Goal: Transaction & Acquisition: Download file/media

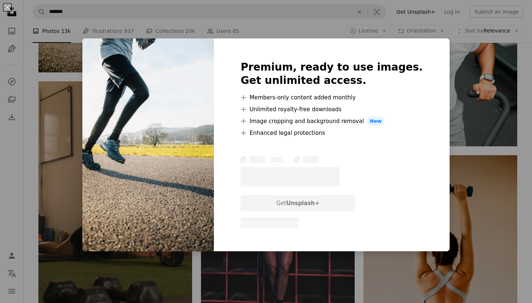
scroll to position [25948, 0]
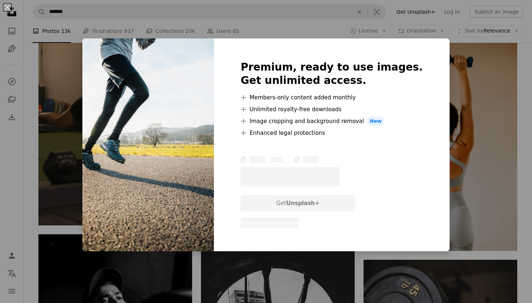
click at [184, 120] on img at bounding box center [147, 144] width 131 height 213
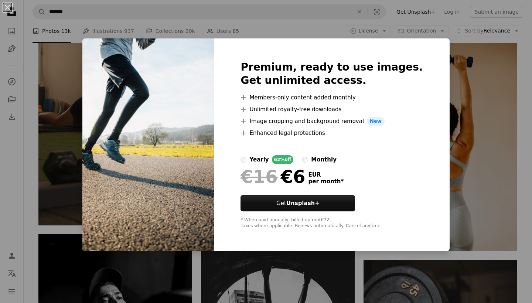
click at [474, 148] on div "An X shape Premium, ready to use images. Get unlimited access. A plus sign Memb…" at bounding box center [266, 151] width 532 height 303
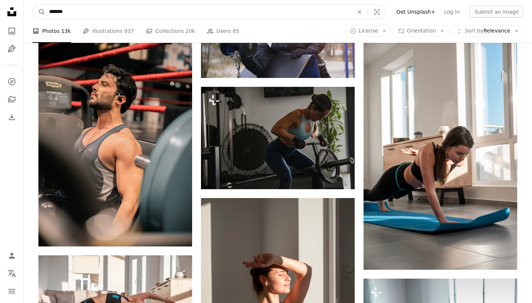
scroll to position [25837, 0]
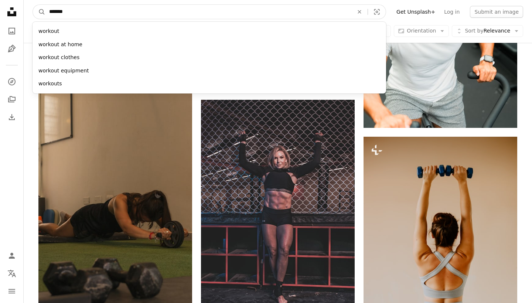
drag, startPoint x: 75, startPoint y: 13, endPoint x: 47, endPoint y: 11, distance: 28.2
click at [48, 11] on input "*******" at bounding box center [198, 12] width 306 height 14
type input "*****"
click at [39, 12] on button "A magnifying glass" at bounding box center [39, 12] width 13 height 14
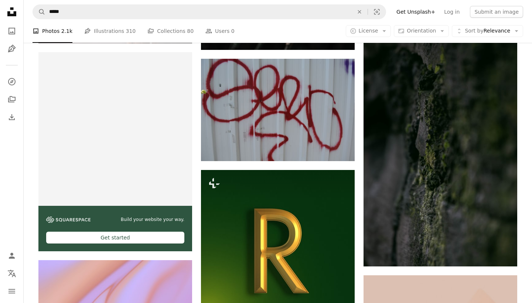
scroll to position [1357, 0]
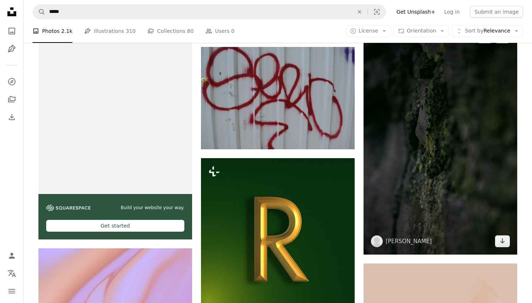
click at [503, 247] on img at bounding box center [440, 139] width 154 height 230
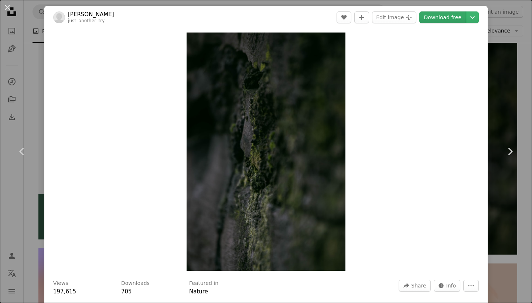
click at [446, 19] on link "Download free" at bounding box center [442, 17] width 47 height 12
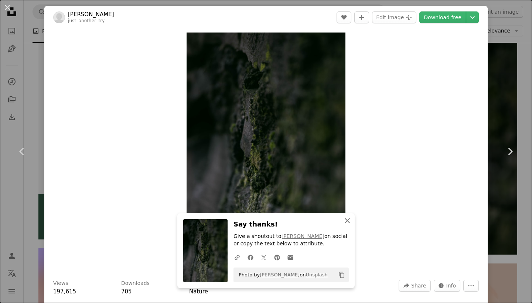
click at [346, 222] on icon "An X shape" at bounding box center [347, 220] width 9 height 9
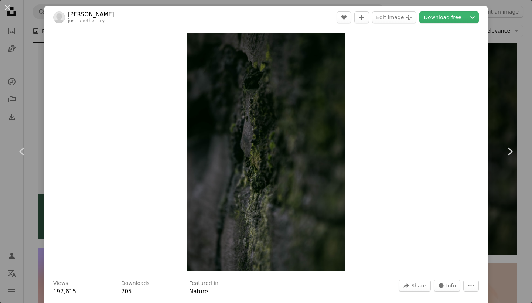
click at [526, 190] on div "An X shape Chevron left Chevron right [PERSON_NAME] just_another_try A heart A …" at bounding box center [266, 151] width 532 height 303
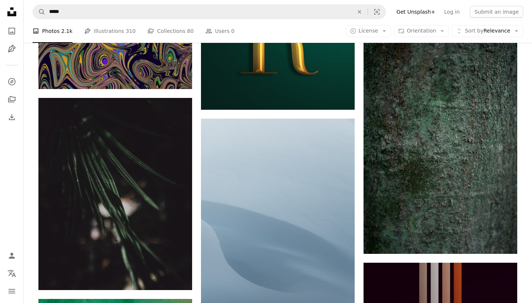
scroll to position [3190, 0]
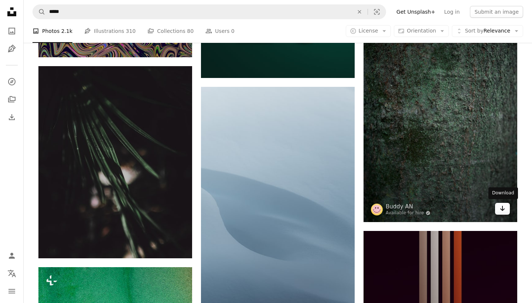
click at [503, 210] on icon "Arrow pointing down" at bounding box center [502, 208] width 6 height 9
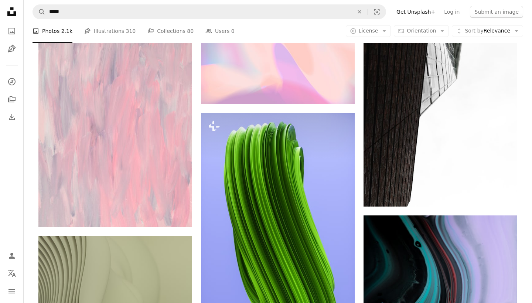
scroll to position [6439, 0]
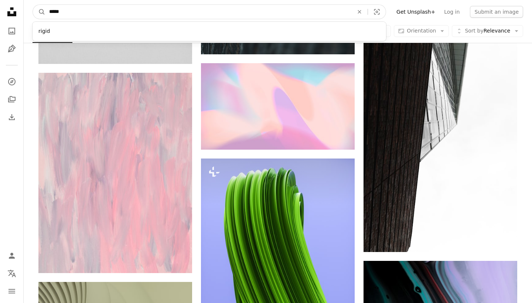
drag, startPoint x: 63, startPoint y: 10, endPoint x: 48, endPoint y: 9, distance: 14.5
click at [49, 9] on input "*****" at bounding box center [198, 12] width 306 height 14
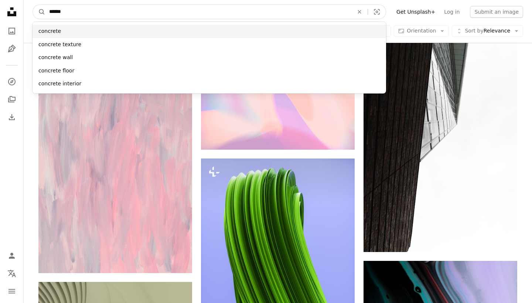
type input "******"
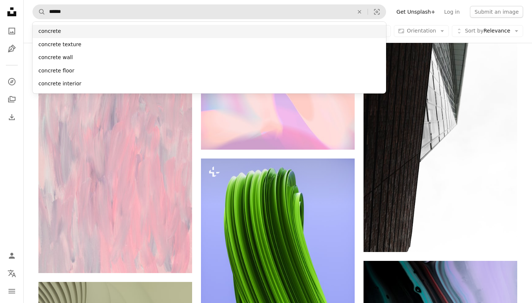
click at [52, 32] on div "concrete" at bounding box center [208, 31] width 353 height 13
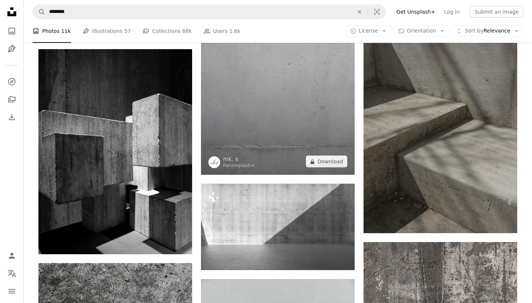
scroll to position [491, 0]
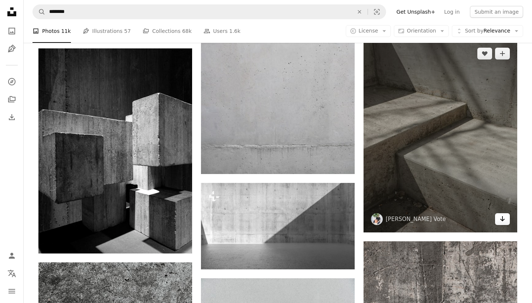
click at [503, 221] on link "Arrow pointing down" at bounding box center [502, 219] width 15 height 12
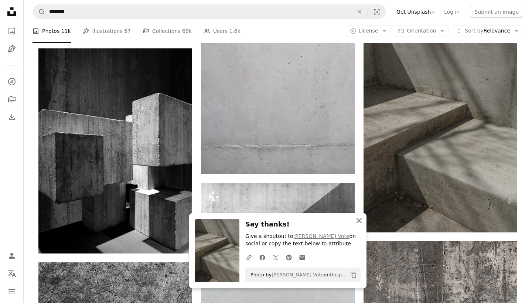
click at [361, 223] on icon "An X shape" at bounding box center [358, 220] width 9 height 9
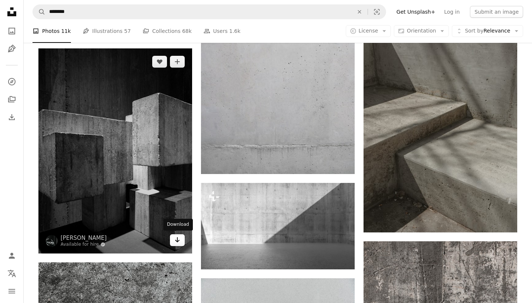
click at [179, 239] on icon "Download" at bounding box center [177, 239] width 5 height 5
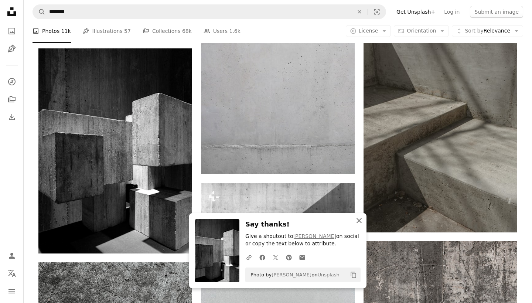
click at [360, 216] on button "An X shape Close" at bounding box center [358, 220] width 15 height 15
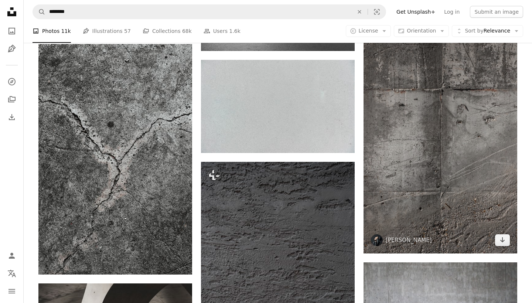
scroll to position [707, 0]
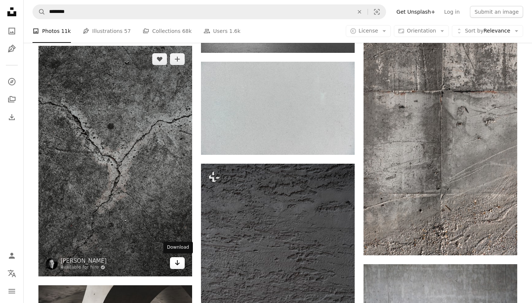
click at [179, 264] on icon "Arrow pointing down" at bounding box center [177, 262] width 6 height 9
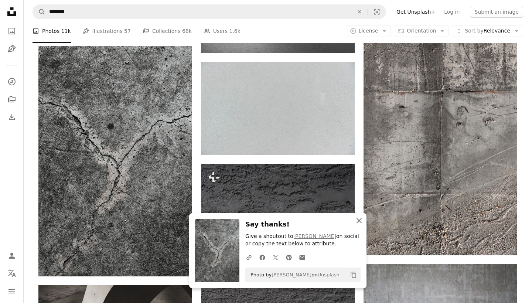
click at [357, 221] on icon "An X shape" at bounding box center [358, 220] width 9 height 9
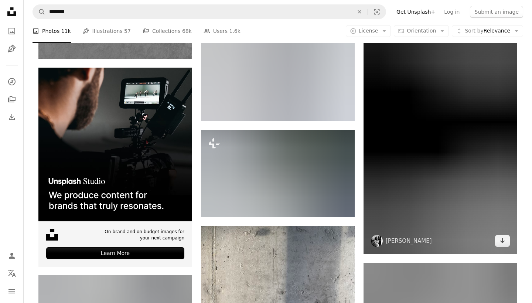
scroll to position [1400, 0]
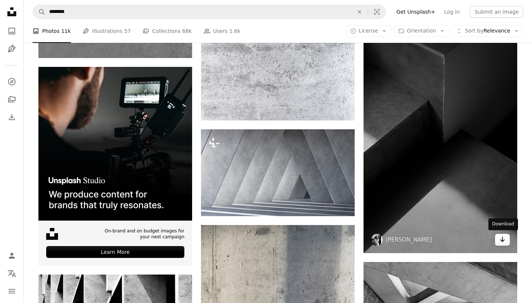
click at [502, 240] on icon "Download" at bounding box center [502, 239] width 5 height 5
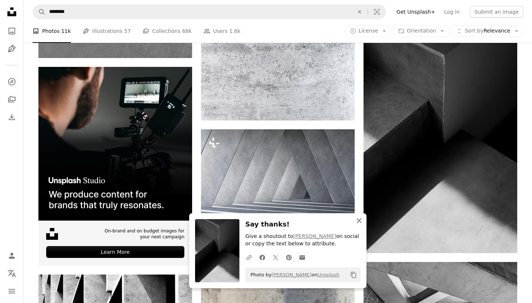
click at [360, 222] on icon "button" at bounding box center [358, 220] width 5 height 5
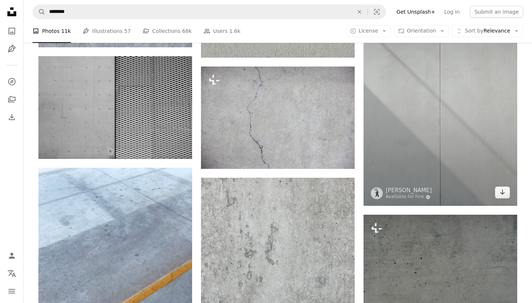
scroll to position [2255, 0]
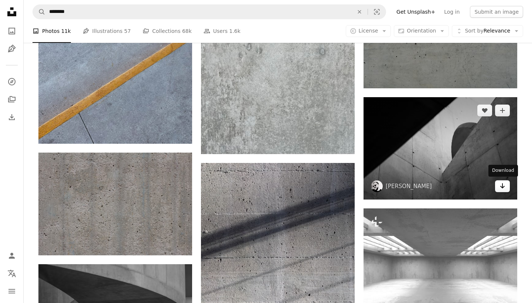
click at [504, 187] on icon "Arrow pointing down" at bounding box center [502, 185] width 6 height 9
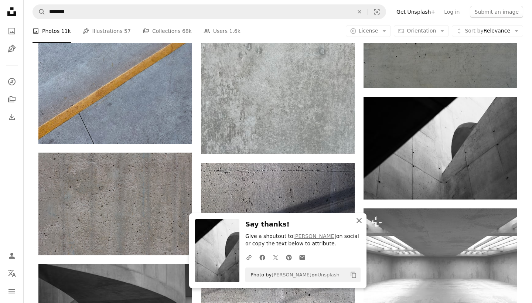
click at [358, 221] on icon "An X shape" at bounding box center [358, 220] width 9 height 9
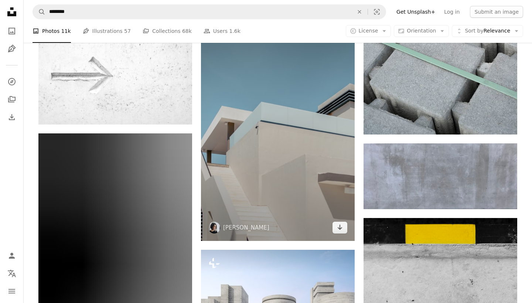
scroll to position [3870, 0]
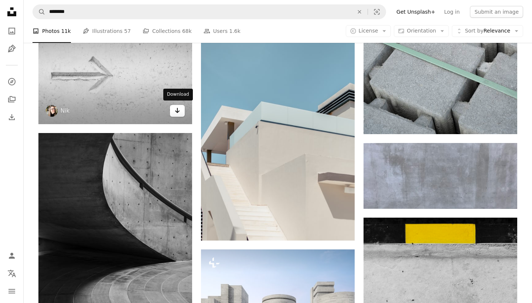
click at [176, 109] on icon "Arrow pointing down" at bounding box center [177, 110] width 6 height 9
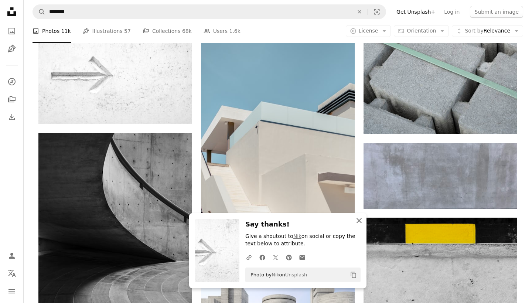
click at [360, 223] on icon "button" at bounding box center [358, 220] width 5 height 5
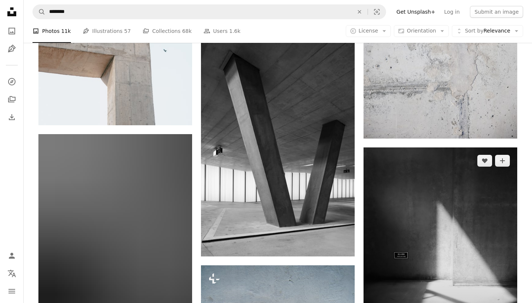
scroll to position [5295, 0]
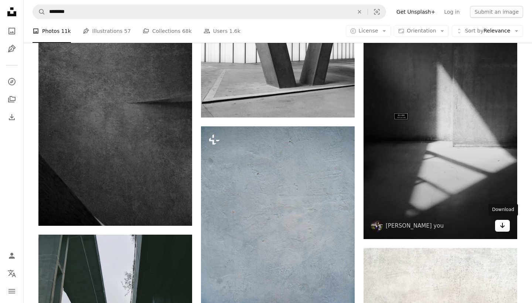
click at [503, 223] on icon "Arrow pointing down" at bounding box center [502, 225] width 6 height 9
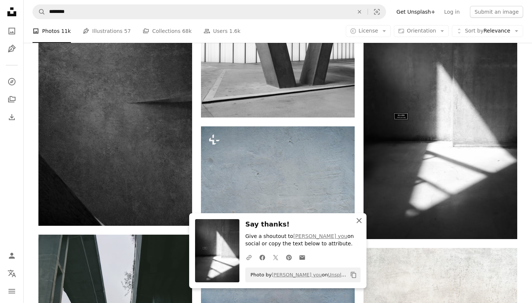
click at [358, 223] on icon "An X shape" at bounding box center [358, 220] width 9 height 9
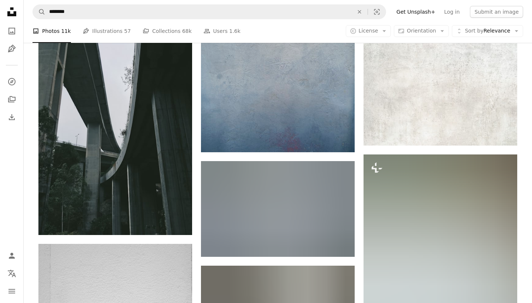
scroll to position [5500, 0]
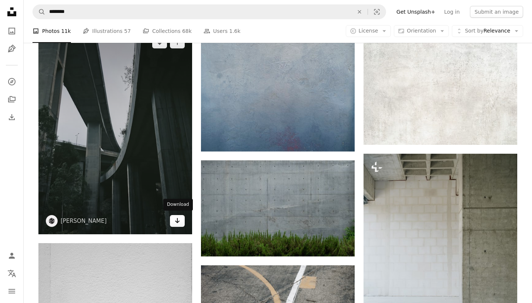
click at [179, 218] on icon "Arrow pointing down" at bounding box center [177, 220] width 6 height 9
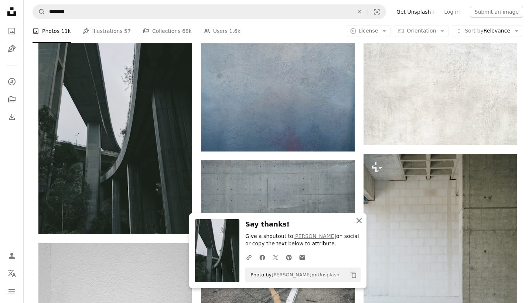
click at [361, 221] on icon "An X shape" at bounding box center [358, 220] width 9 height 9
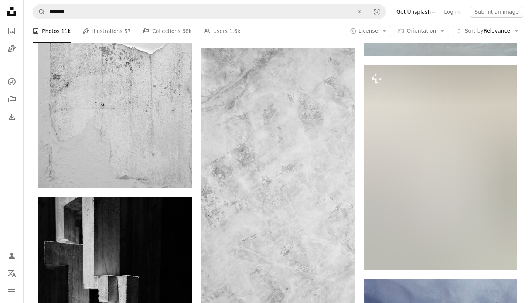
scroll to position [5933, 0]
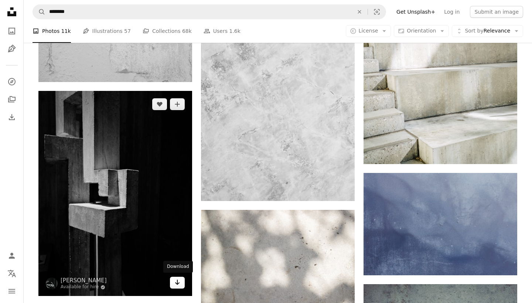
click at [175, 282] on icon "Arrow pointing down" at bounding box center [177, 282] width 6 height 9
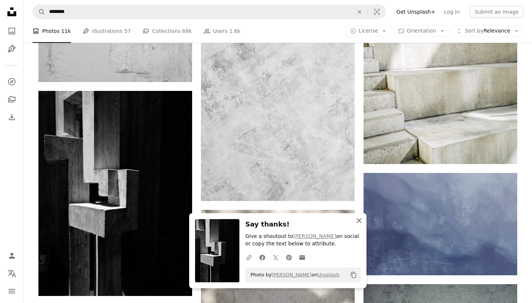
click at [360, 222] on icon "An X shape" at bounding box center [358, 220] width 9 height 9
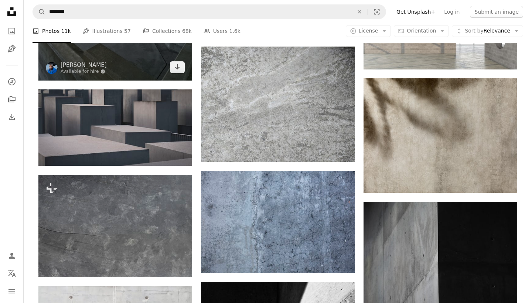
scroll to position [8294, 0]
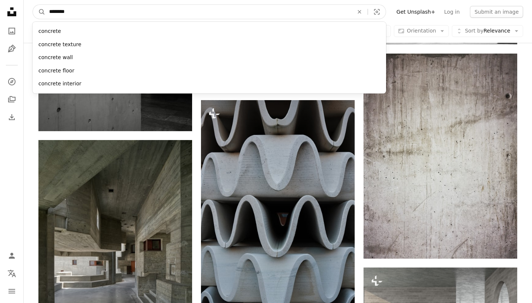
drag, startPoint x: 79, startPoint y: 12, endPoint x: 49, endPoint y: 13, distance: 29.2
click at [49, 14] on input "********" at bounding box center [198, 12] width 306 height 14
type input "****"
click at [39, 12] on button "A magnifying glass" at bounding box center [39, 12] width 13 height 14
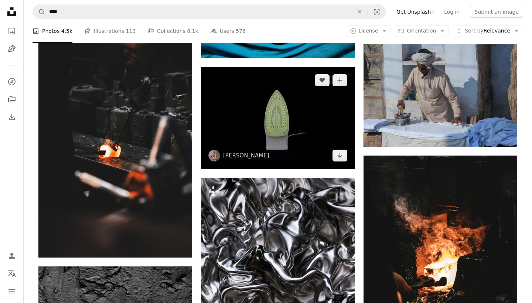
scroll to position [726, 0]
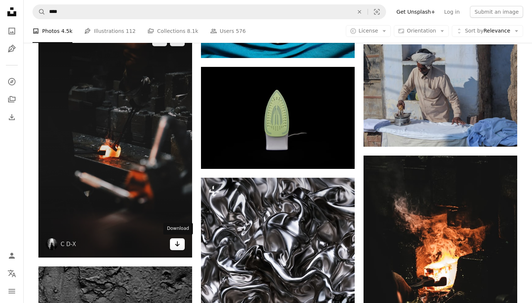
click at [177, 243] on icon "Download" at bounding box center [177, 243] width 5 height 5
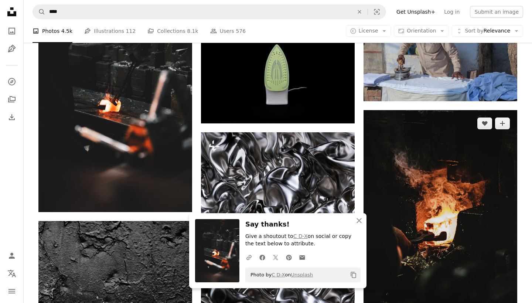
scroll to position [811, 0]
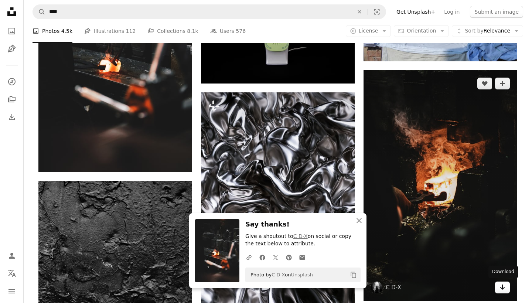
click at [502, 284] on icon "Download" at bounding box center [502, 286] width 5 height 5
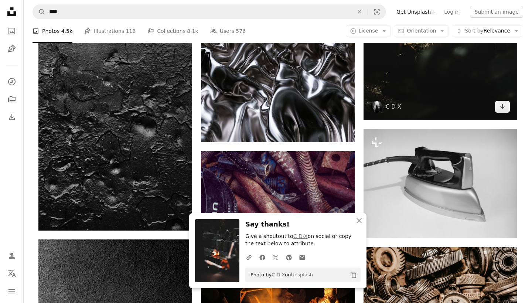
scroll to position [992, 0]
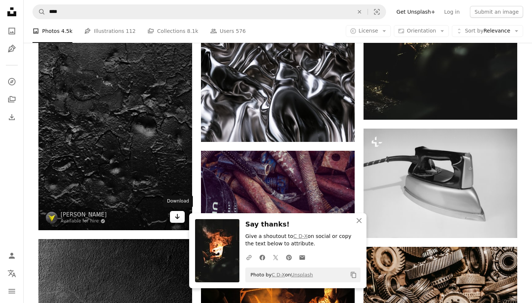
click at [176, 218] on icon "Arrow pointing down" at bounding box center [177, 216] width 6 height 9
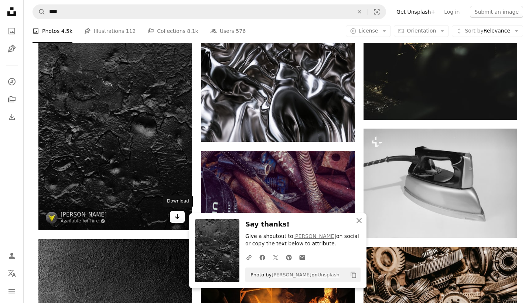
click at [176, 215] on icon "Arrow pointing down" at bounding box center [177, 216] width 6 height 9
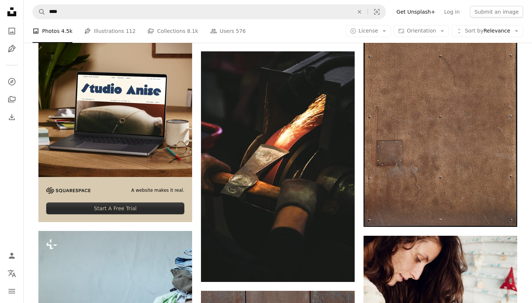
scroll to position [1425, 0]
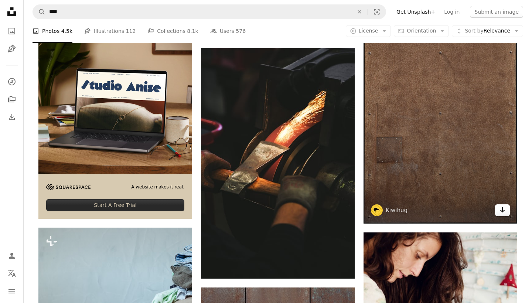
click at [501, 209] on icon "Arrow pointing down" at bounding box center [502, 209] width 6 height 9
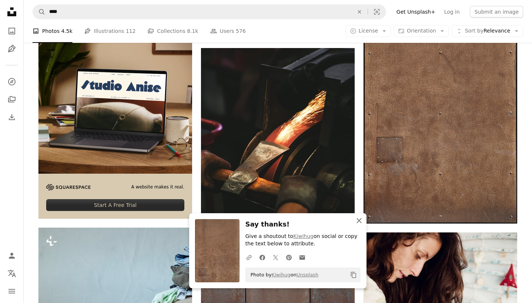
click at [360, 223] on icon "An X shape" at bounding box center [358, 220] width 9 height 9
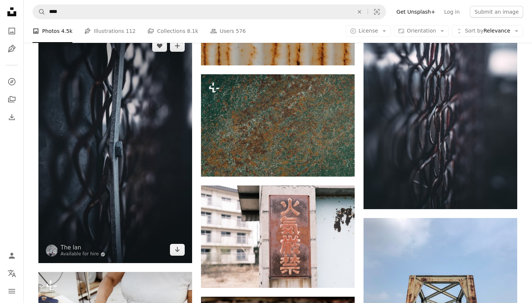
scroll to position [3383, 0]
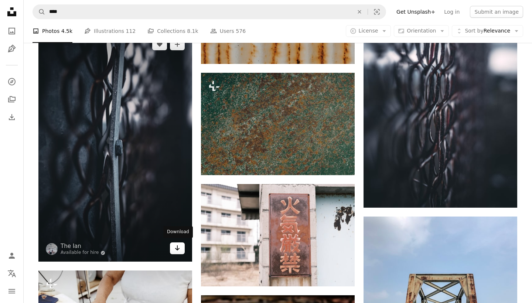
click at [176, 246] on icon "Arrow pointing down" at bounding box center [177, 247] width 6 height 9
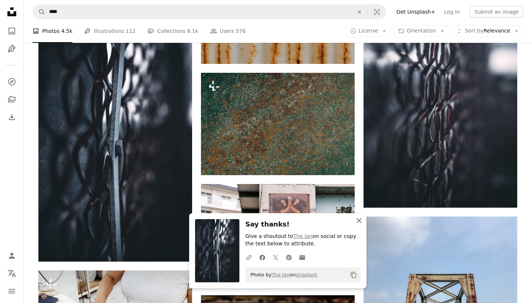
click at [358, 221] on icon "button" at bounding box center [358, 220] width 5 height 5
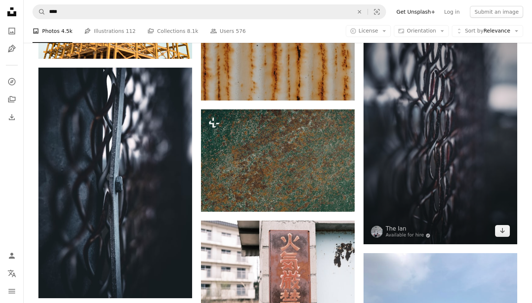
scroll to position [3348, 0]
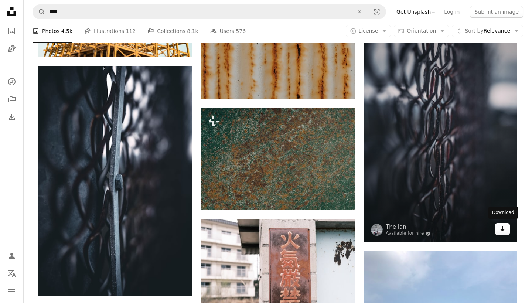
click at [499, 230] on icon "Arrow pointing down" at bounding box center [502, 228] width 6 height 9
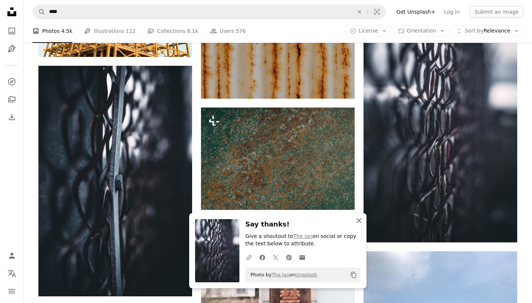
click at [361, 222] on icon "An X shape" at bounding box center [358, 220] width 9 height 9
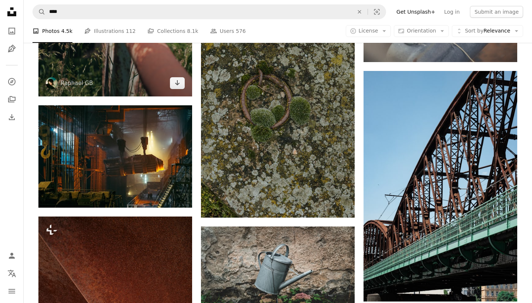
scroll to position [9084, 0]
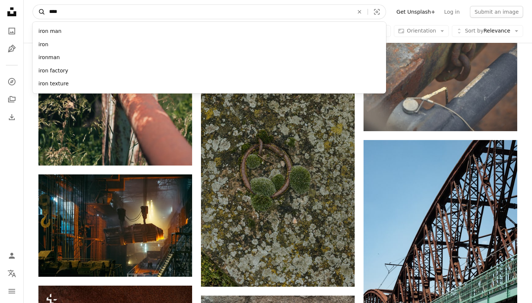
drag, startPoint x: 68, startPoint y: 12, endPoint x: 43, endPoint y: 15, distance: 25.2
click at [43, 15] on form "A magnifying glass **** iron man iron ironman iron factory iron texture An X sh…" at bounding box center [208, 11] width 353 height 15
click at [50, 10] on input "****" at bounding box center [198, 12] width 306 height 14
type input "*"
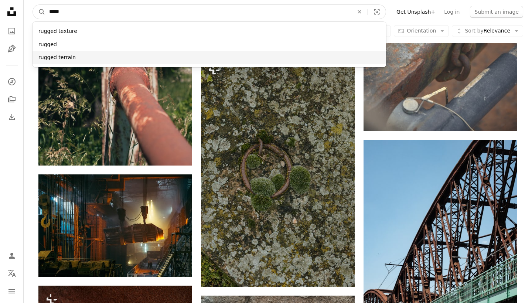
type input "*****"
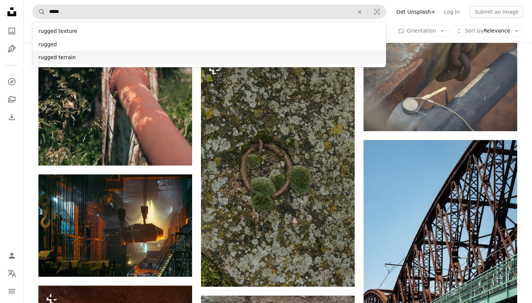
click at [58, 56] on div "rugged terrain" at bounding box center [208, 57] width 353 height 13
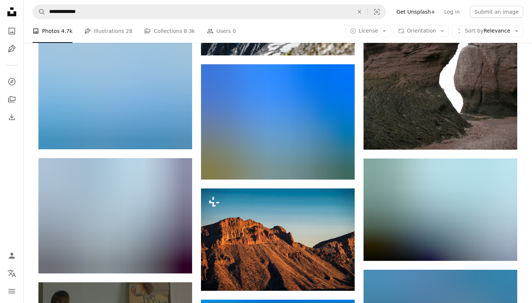
scroll to position [1191, 0]
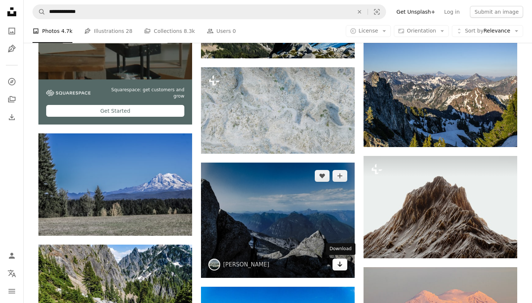
click at [338, 264] on icon "Arrow pointing down" at bounding box center [340, 264] width 6 height 9
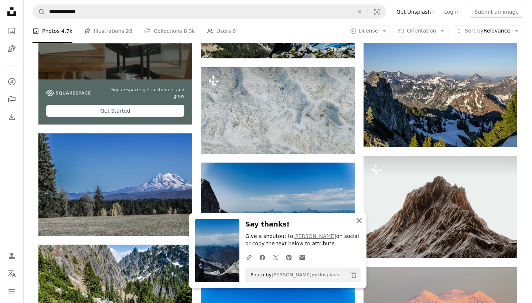
click at [358, 222] on icon "button" at bounding box center [358, 220] width 5 height 5
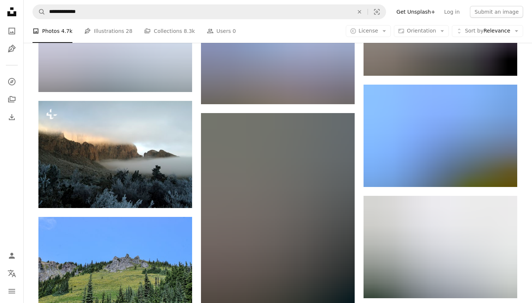
scroll to position [6744, 0]
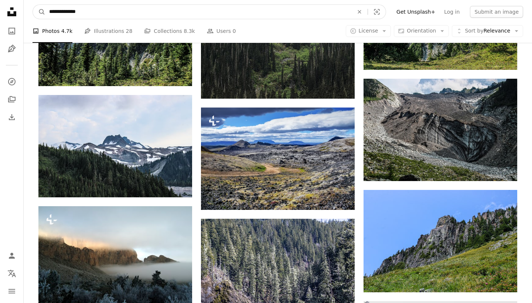
click at [90, 10] on input "**********" at bounding box center [198, 12] width 306 height 14
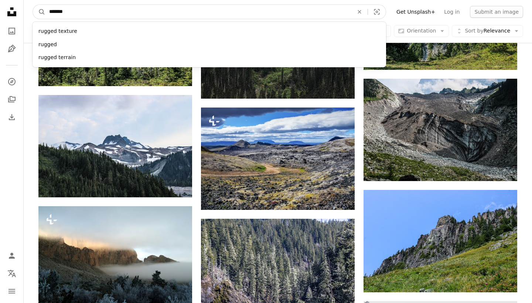
type input "******"
click at [39, 12] on button "A magnifying glass" at bounding box center [39, 12] width 13 height 14
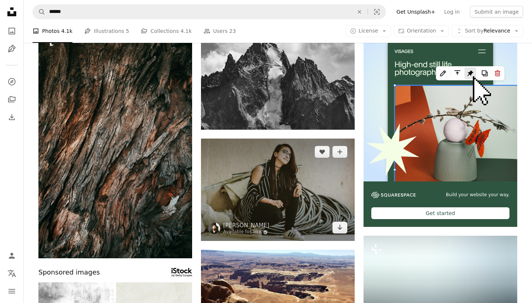
scroll to position [59, 0]
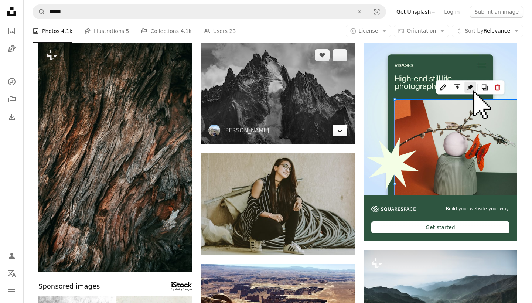
click at [339, 128] on icon "Download" at bounding box center [339, 129] width 5 height 5
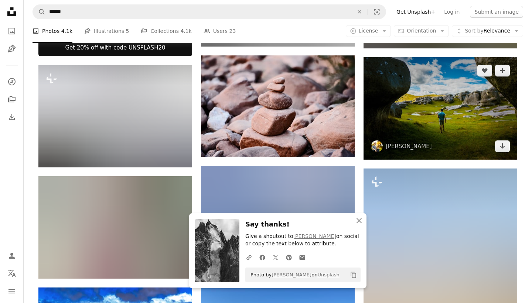
scroll to position [480, 0]
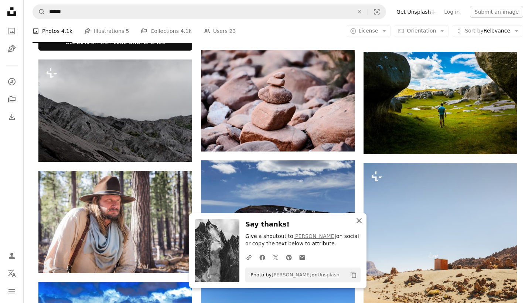
click at [359, 222] on icon "button" at bounding box center [358, 220] width 5 height 5
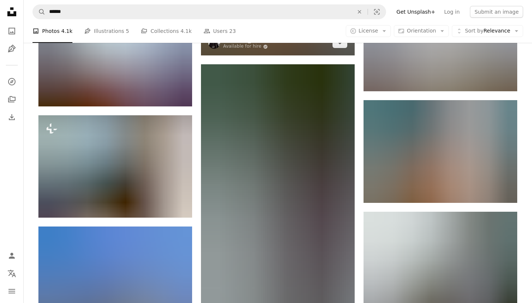
scroll to position [3158, 0]
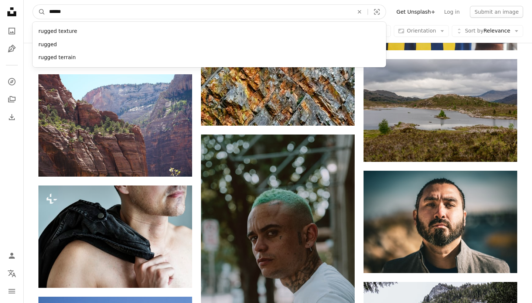
drag, startPoint x: 71, startPoint y: 11, endPoint x: 48, endPoint y: 8, distance: 22.7
click at [48, 8] on input "******" at bounding box center [198, 12] width 306 height 14
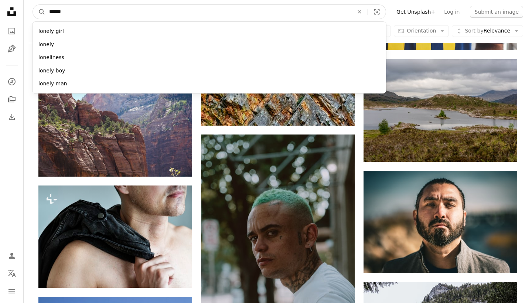
type input "******"
click at [39, 12] on button "A magnifying glass" at bounding box center [39, 12] width 13 height 14
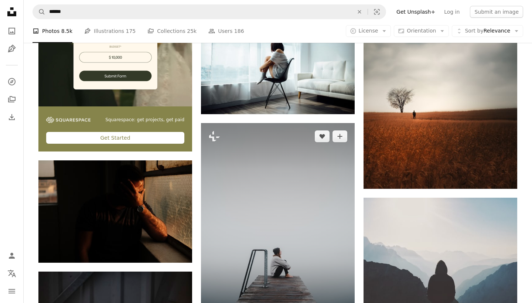
scroll to position [1468, 0]
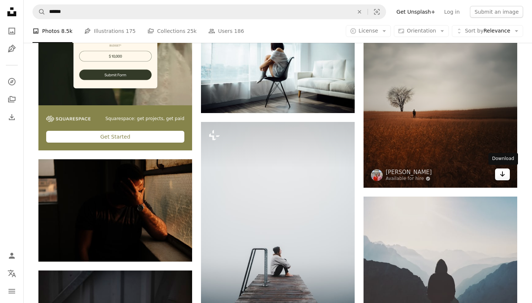
click at [501, 172] on icon "Arrow pointing down" at bounding box center [502, 173] width 6 height 9
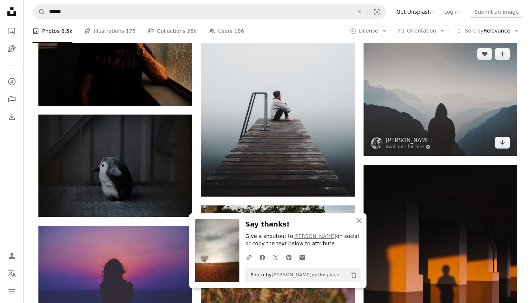
scroll to position [1625, 0]
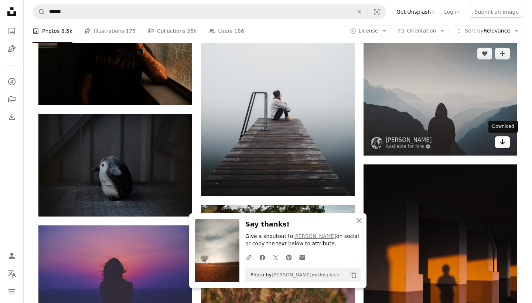
click at [503, 142] on icon "Arrow pointing down" at bounding box center [502, 141] width 6 height 9
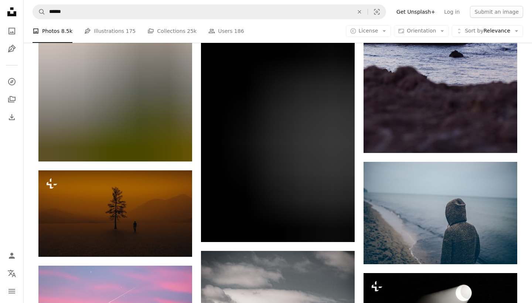
scroll to position [4162, 0]
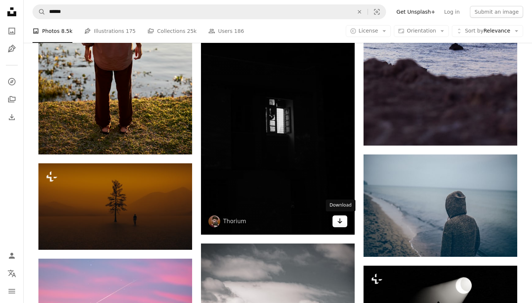
click at [340, 215] on link "Arrow pointing down" at bounding box center [339, 221] width 15 height 12
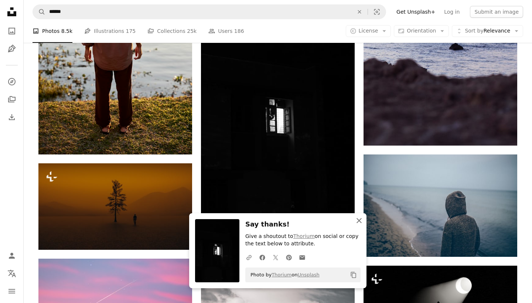
click at [361, 221] on icon "An X shape" at bounding box center [358, 220] width 9 height 9
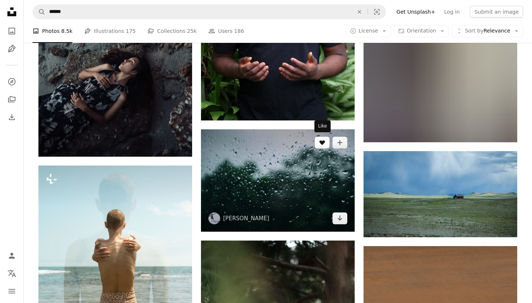
scroll to position [5274, 0]
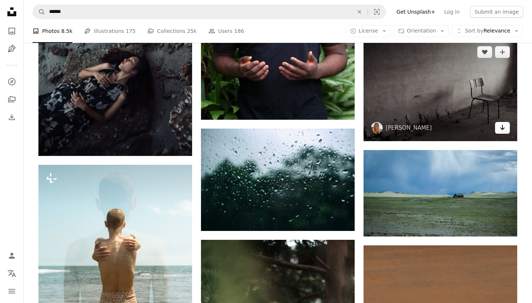
click at [502, 125] on icon "Download" at bounding box center [502, 127] width 5 height 5
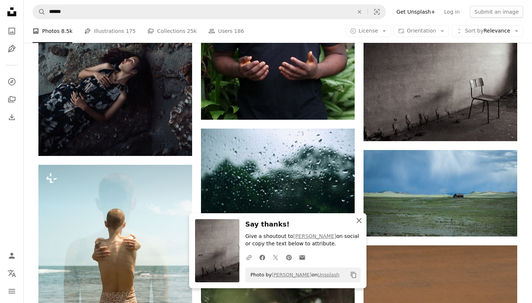
click at [359, 223] on icon "An X shape" at bounding box center [358, 220] width 9 height 9
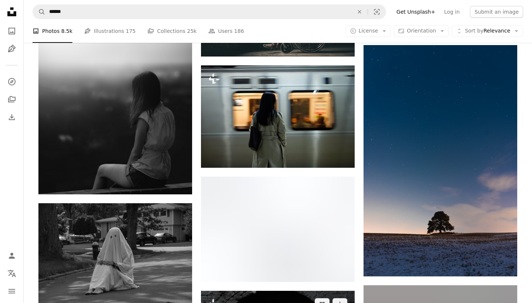
scroll to position [5957, 0]
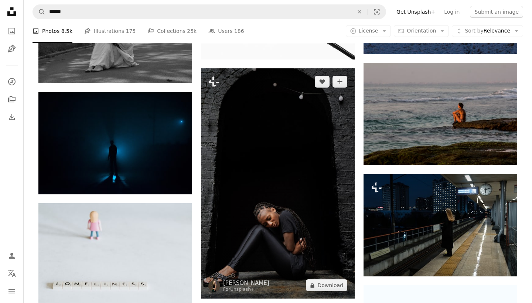
click at [282, 216] on img at bounding box center [278, 183] width 154 height 230
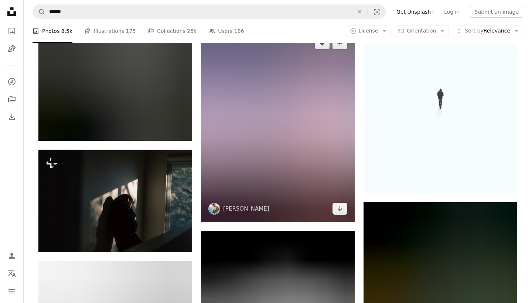
scroll to position [6299, 0]
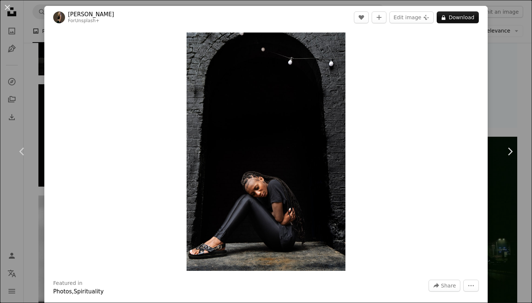
click at [505, 72] on div "An X shape Chevron left Chevron right [PERSON_NAME] For Unsplash+ A heart A plu…" at bounding box center [266, 151] width 532 height 303
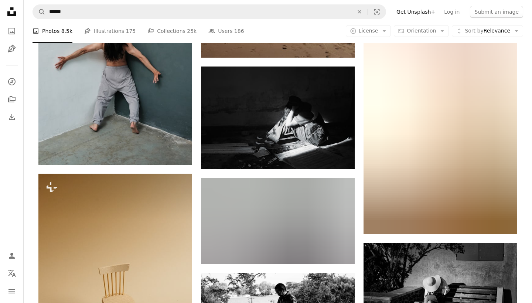
scroll to position [16098, 0]
